Goal: Task Accomplishment & Management: Use online tool/utility

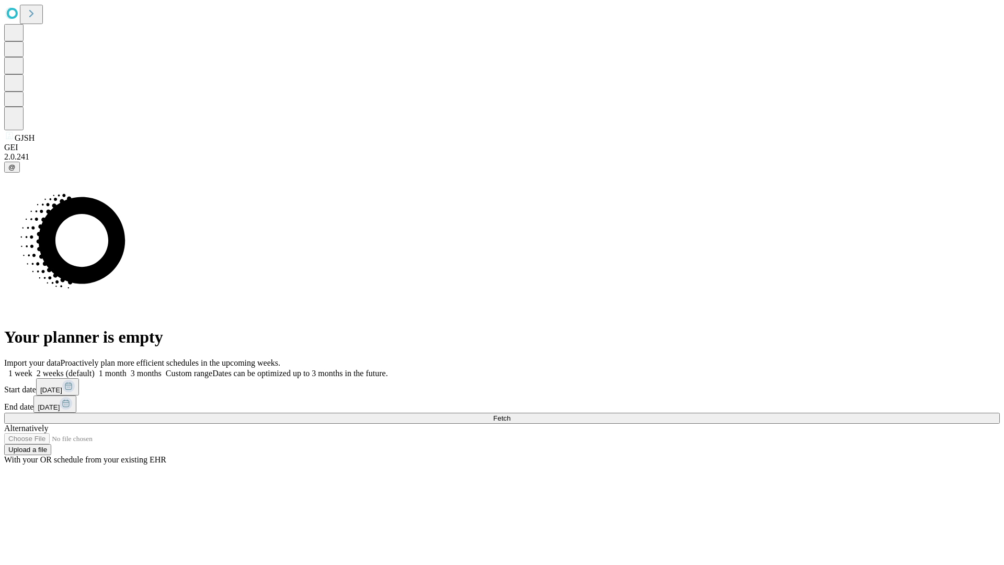
click at [510, 414] on span "Fetch" at bounding box center [501, 418] width 17 height 8
